Goal: Task Accomplishment & Management: Manage account settings

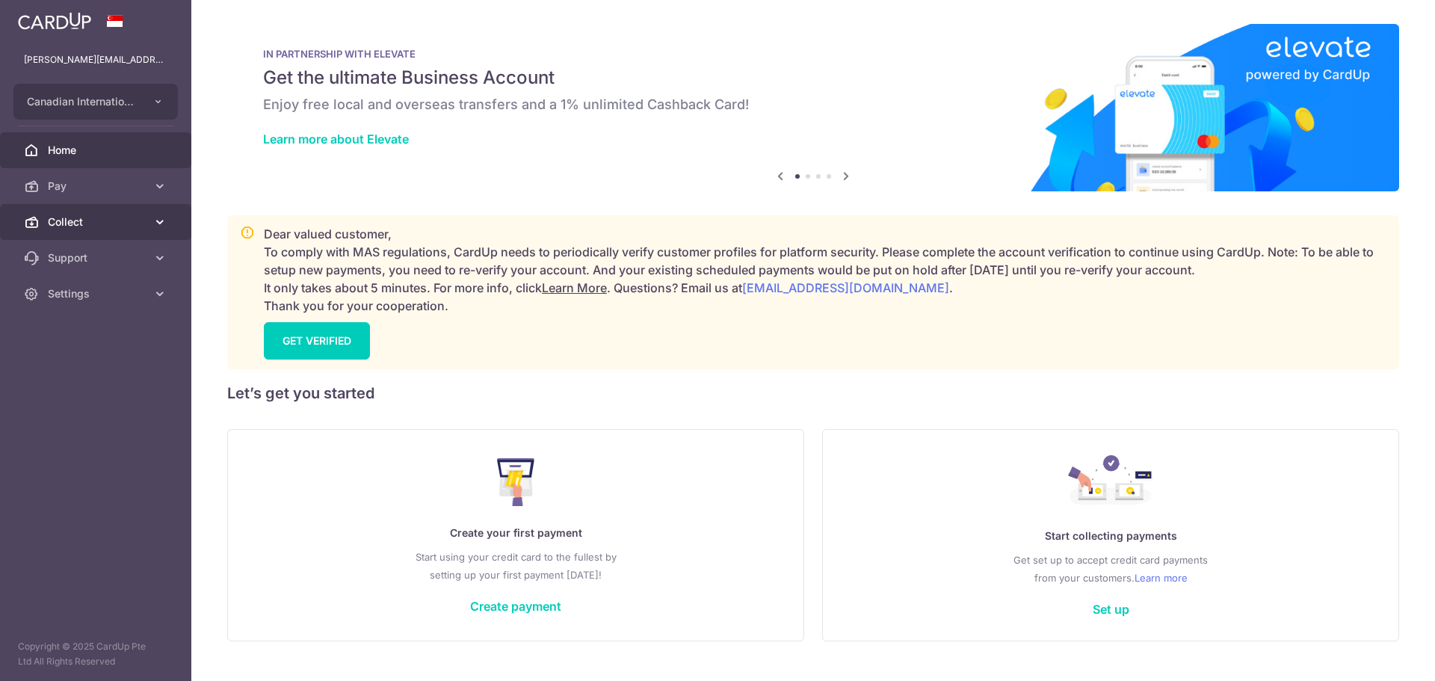
click at [148, 218] on link "Collect" at bounding box center [95, 222] width 191 height 36
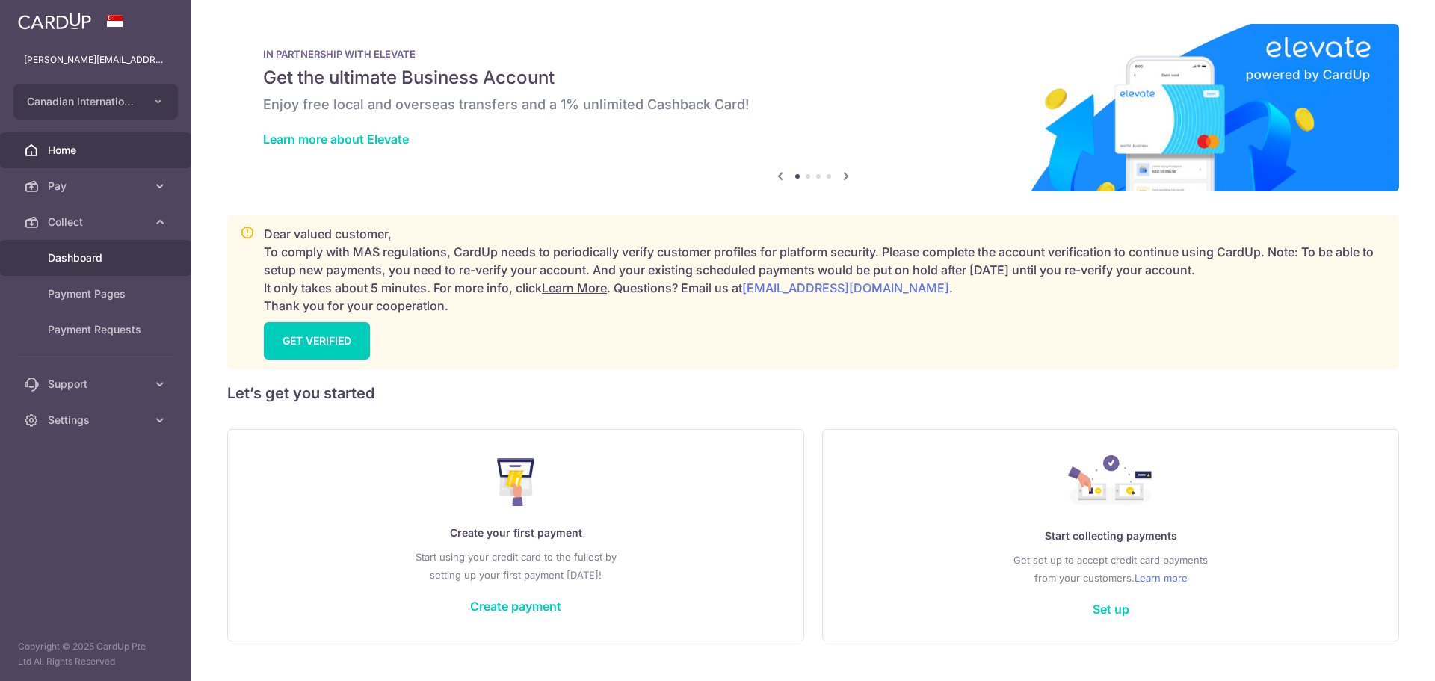
click at [134, 253] on span "Dashboard" at bounding box center [97, 257] width 99 height 15
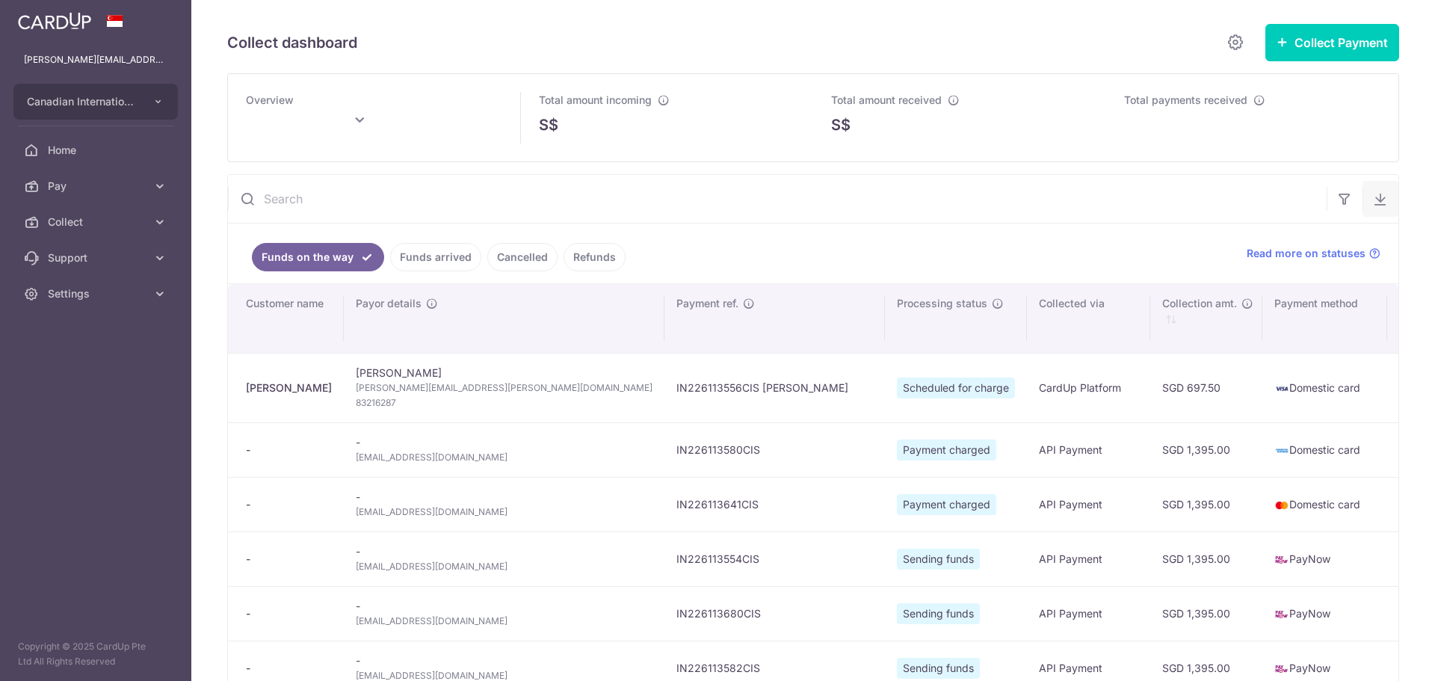
click at [1374, 200] on icon "button" at bounding box center [1380, 198] width 15 height 15
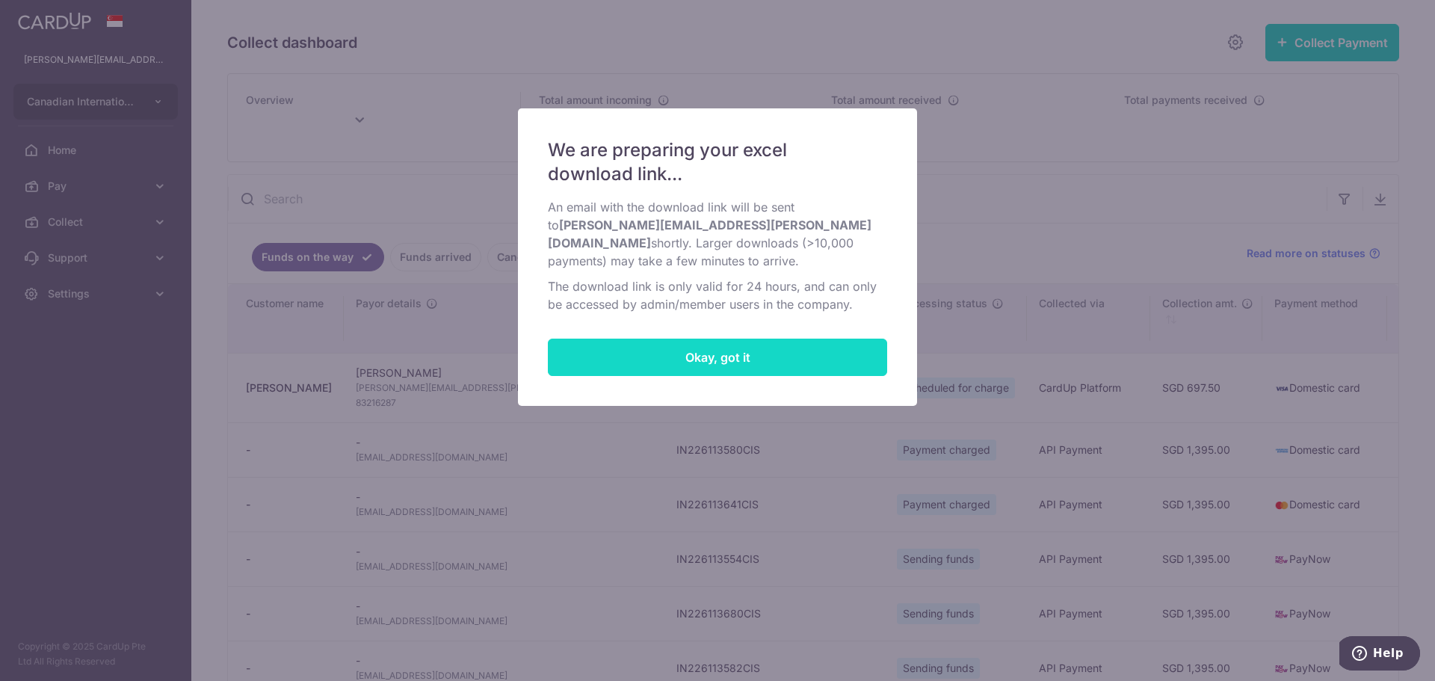
click at [726, 339] on button "Okay, got it" at bounding box center [717, 357] width 339 height 37
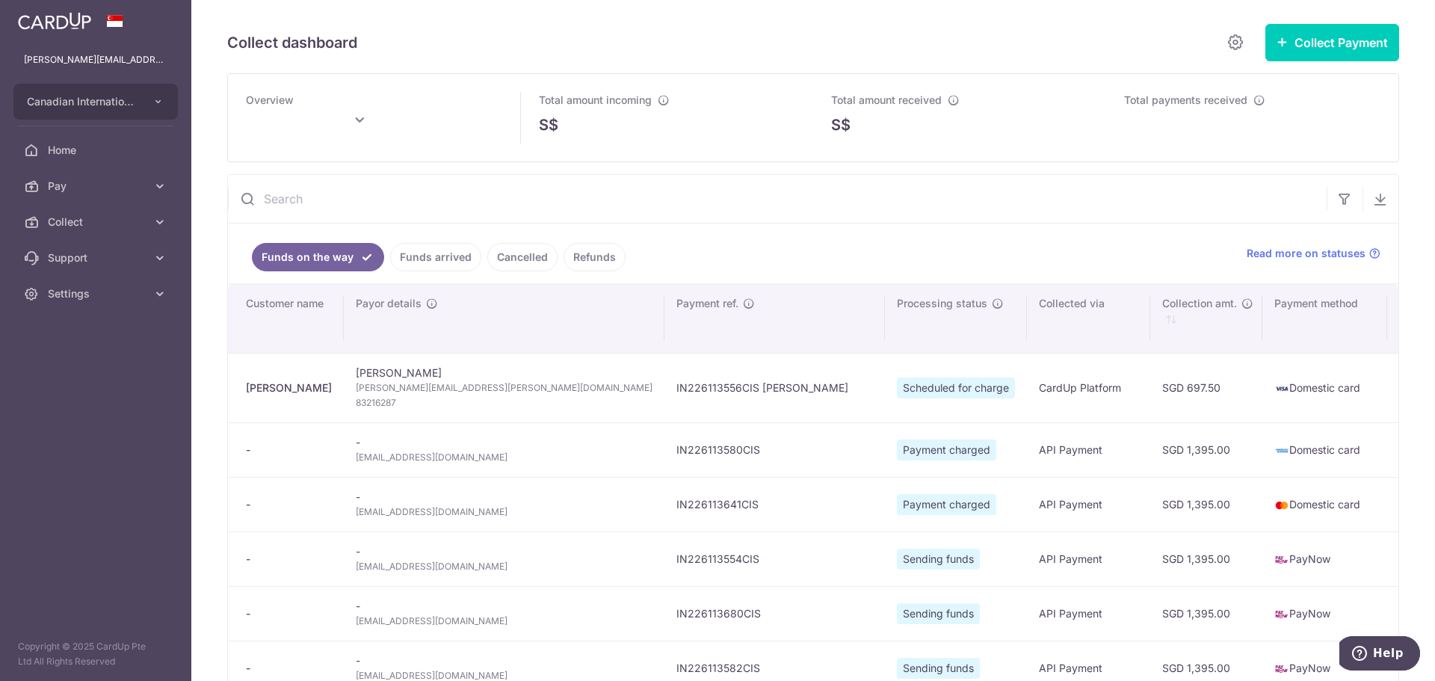
type input "September 2025"
